Goal: Task Accomplishment & Management: Use online tool/utility

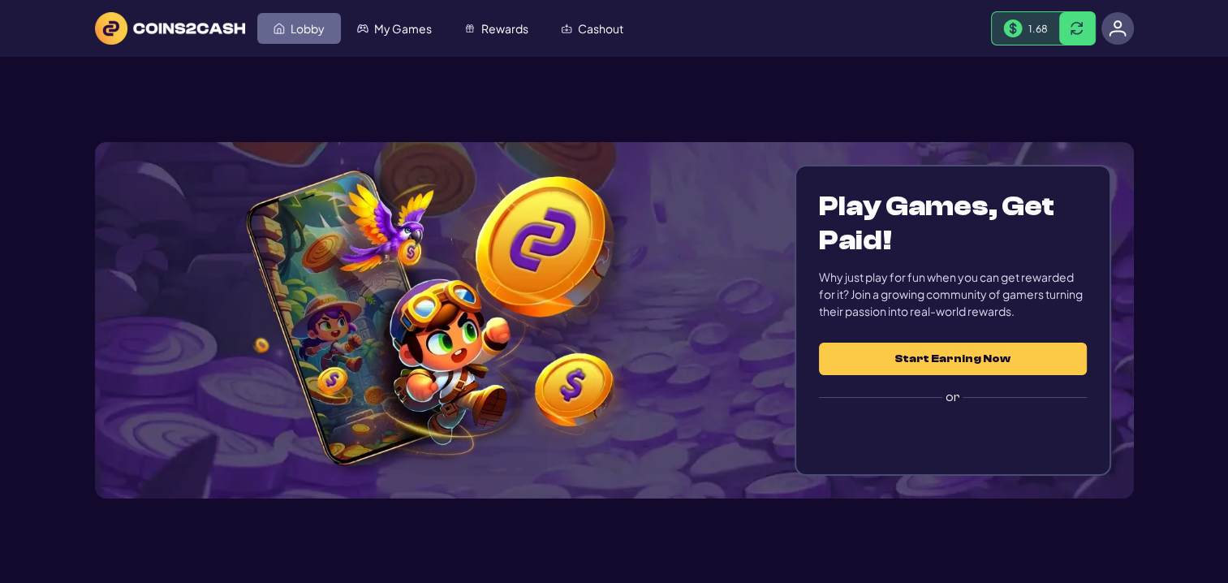
click at [305, 23] on span "Lobby" at bounding box center [308, 28] width 34 height 11
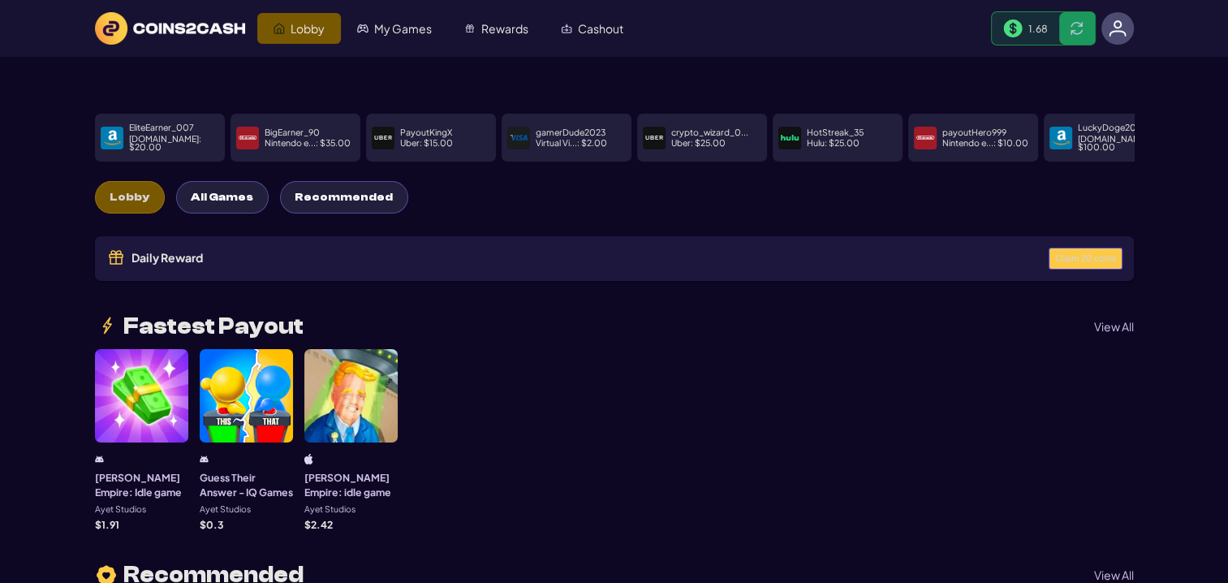
click at [1071, 254] on span "Claim 20 coins" at bounding box center [1085, 258] width 61 height 9
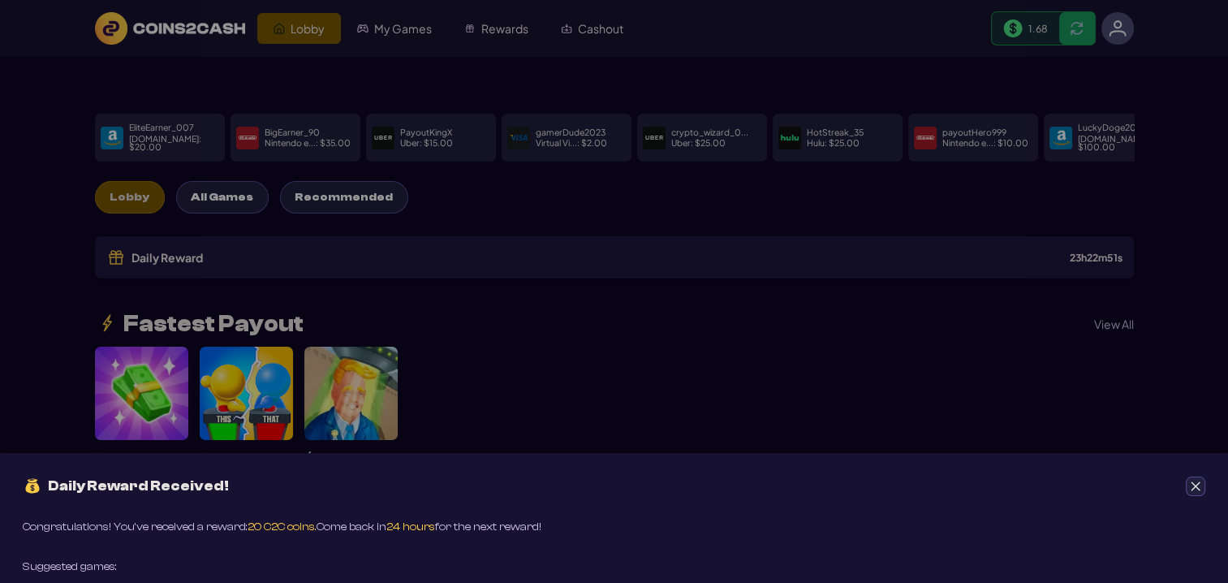
click at [1200, 492] on button "Close" at bounding box center [1195, 485] width 19 height 19
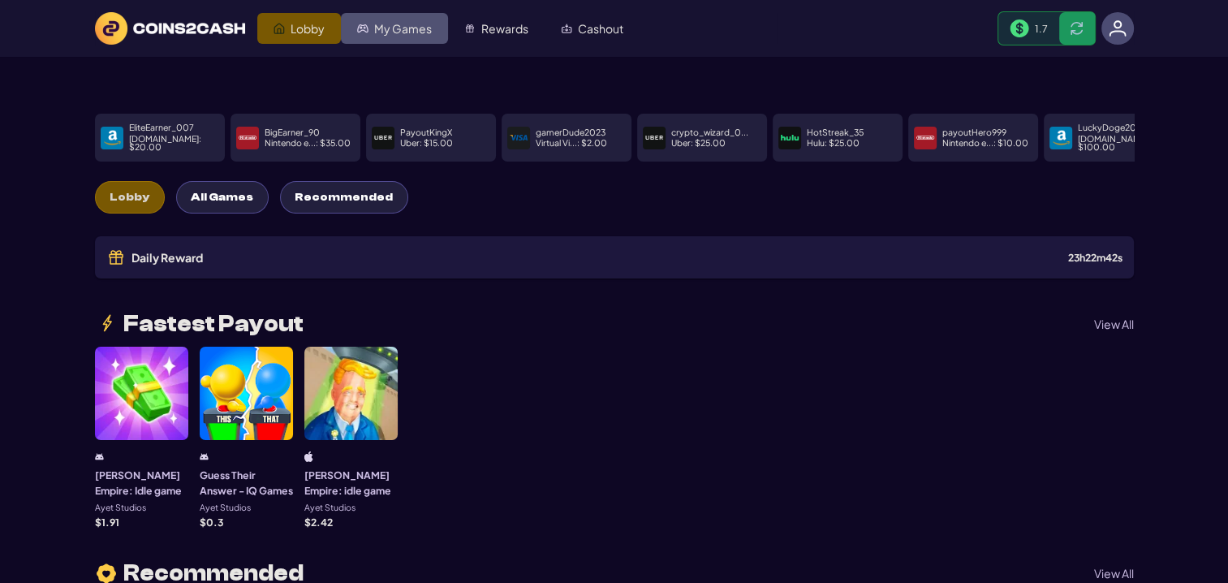
click at [393, 37] on link "My Games" at bounding box center [394, 28] width 107 height 31
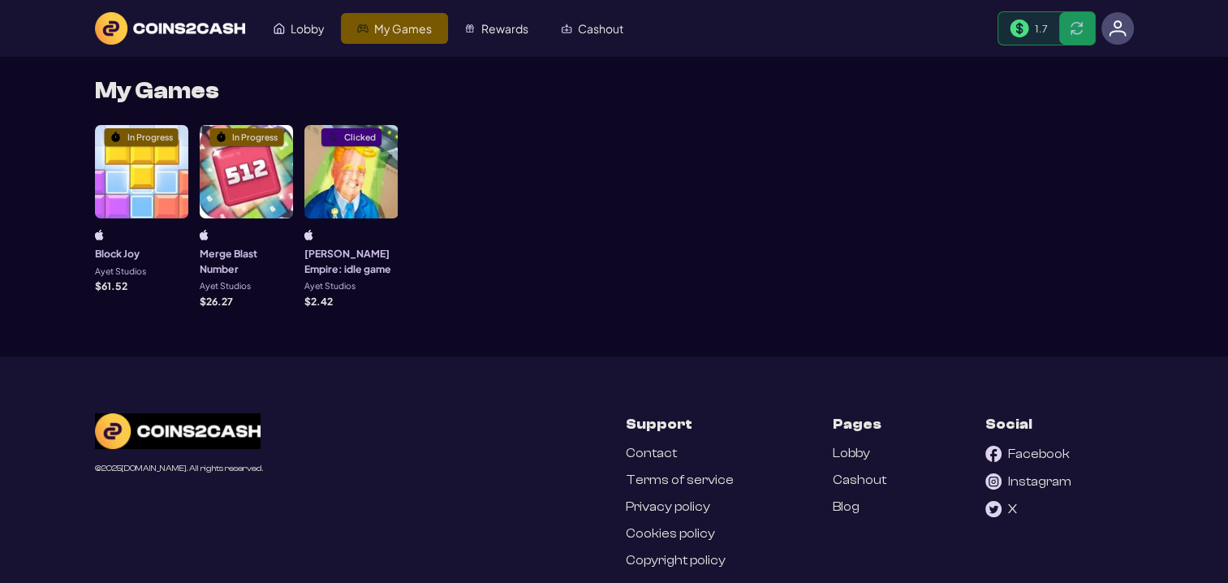
click at [114, 193] on div "In Progress" at bounding box center [141, 171] width 93 height 93
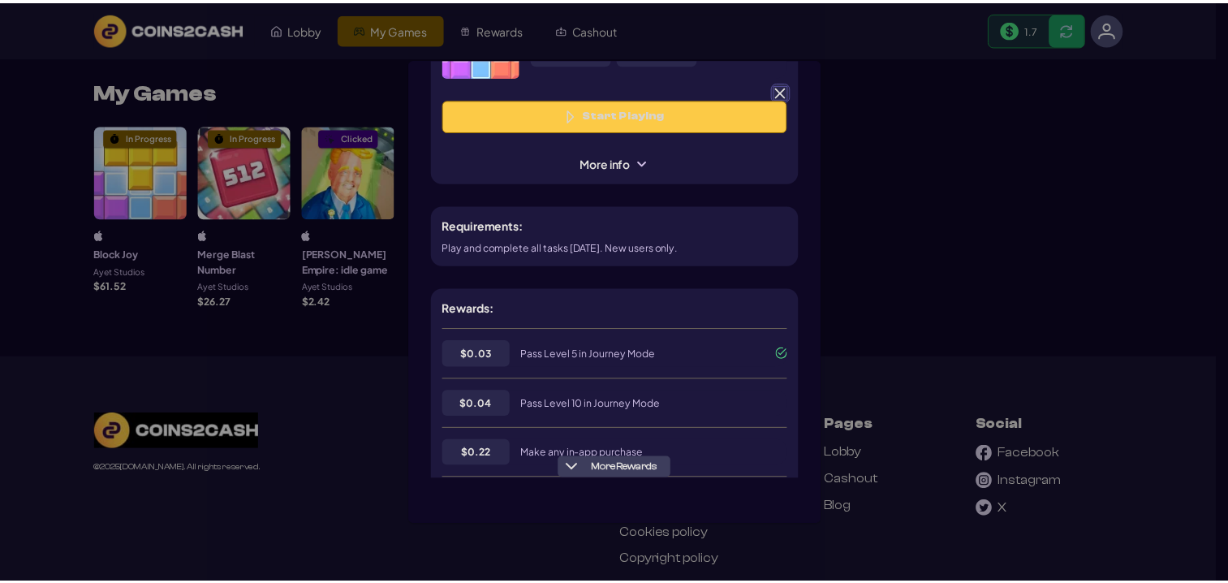
scroll to position [81, 0]
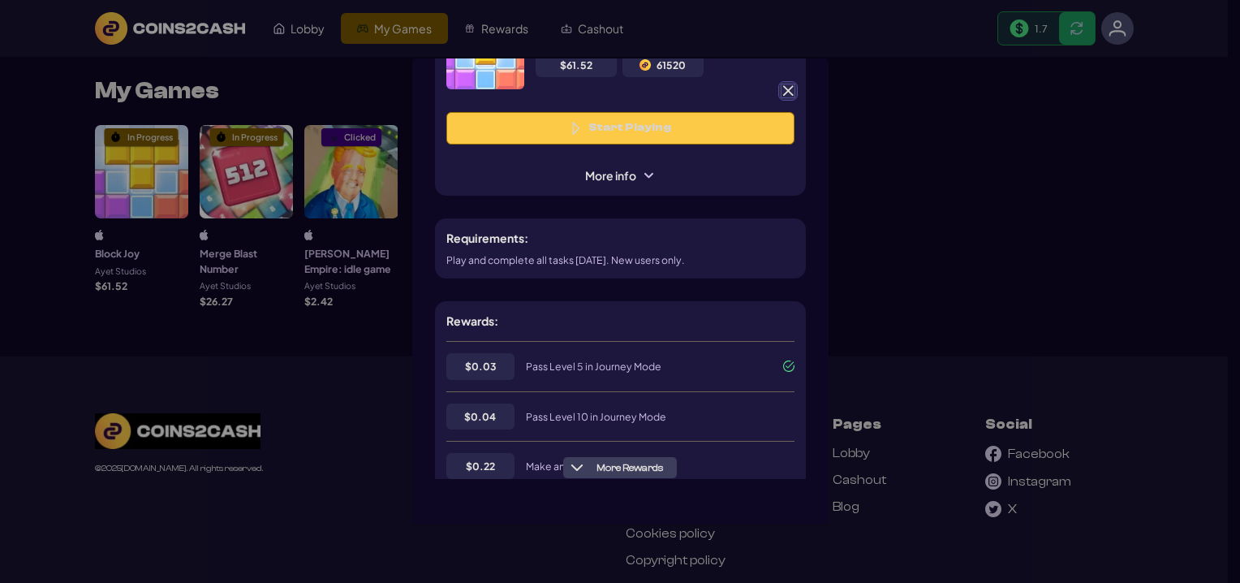
click at [787, 91] on span at bounding box center [788, 91] width 15 height 15
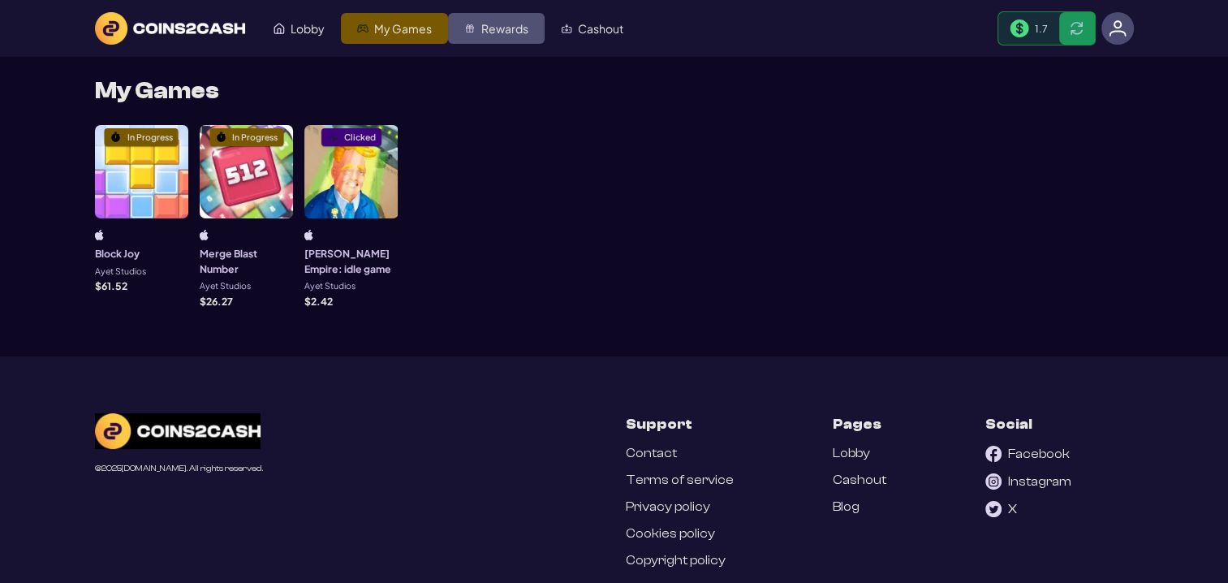
click at [513, 31] on span "Rewards" at bounding box center [504, 28] width 47 height 11
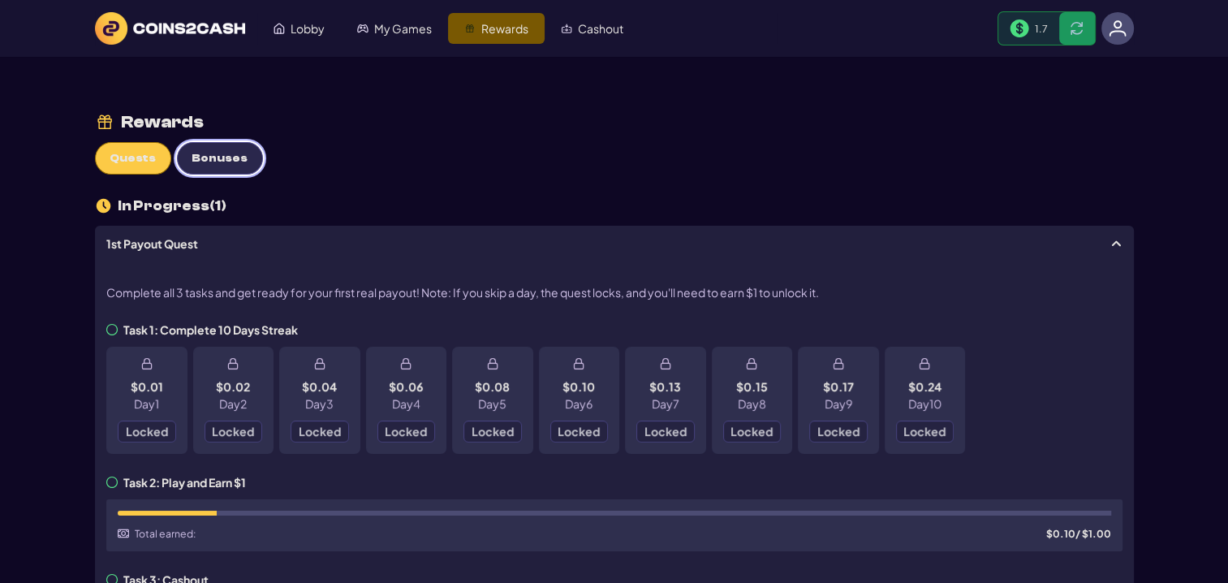
click at [224, 159] on span "Bonuses" at bounding box center [220, 159] width 56 height 14
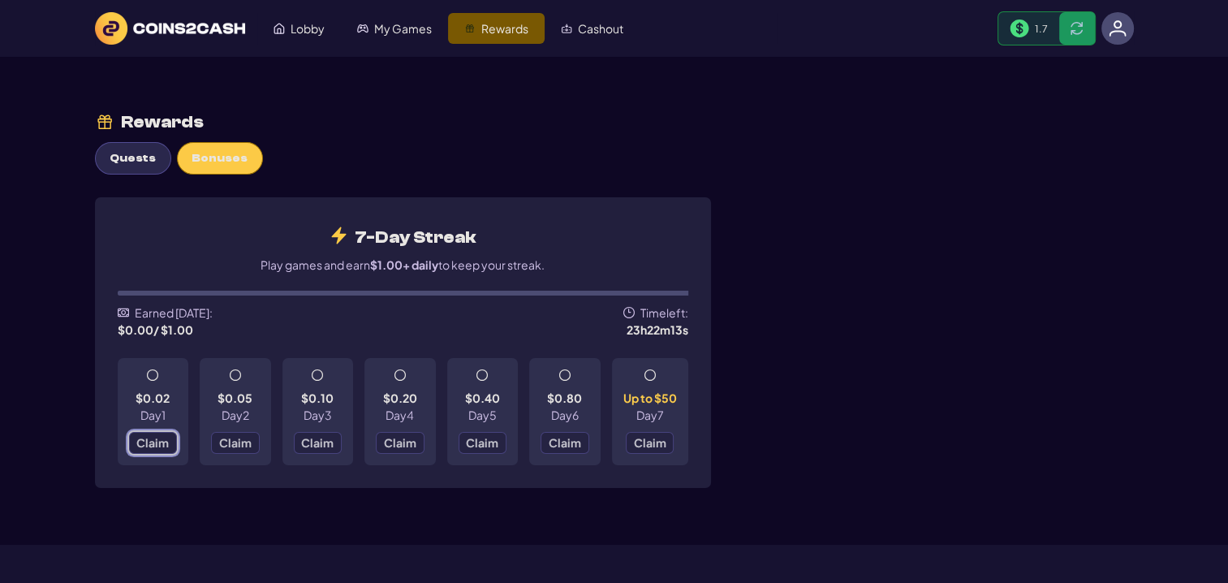
click at [140, 440] on span "Claim" at bounding box center [152, 442] width 32 height 11
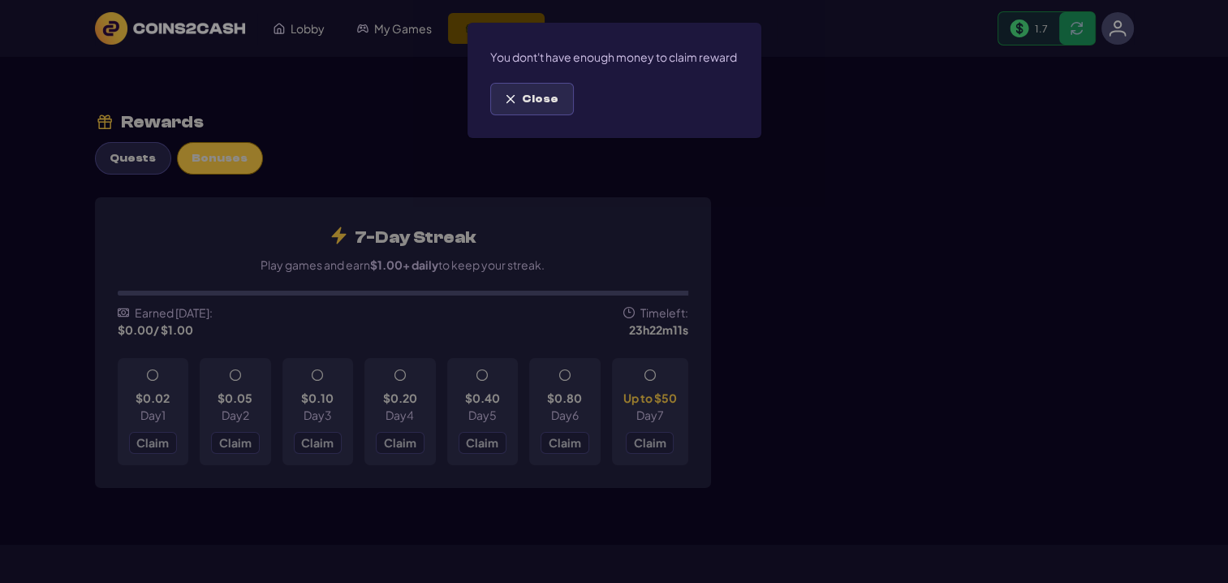
click at [531, 115] on button "Close" at bounding box center [532, 99] width 84 height 32
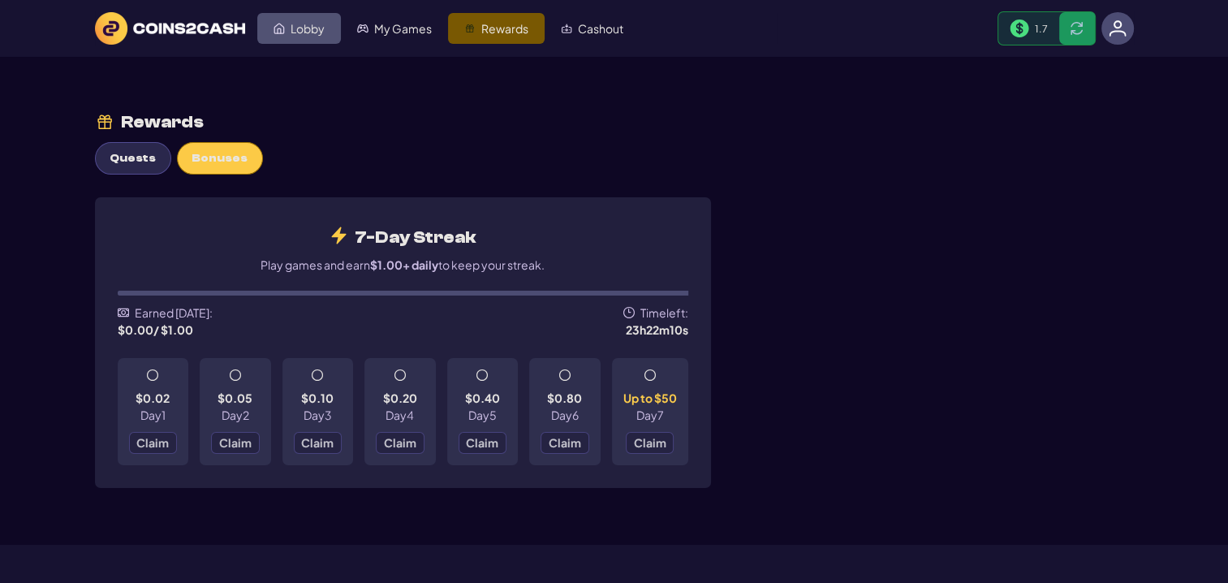
click at [302, 23] on span "Lobby" at bounding box center [308, 28] width 34 height 11
